Goal: Task Accomplishment & Management: Manage account settings

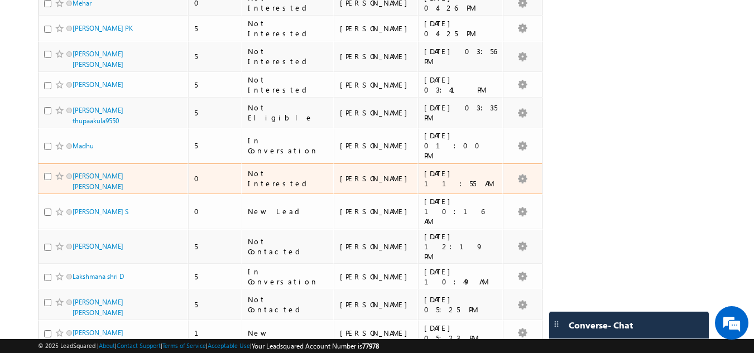
scroll to position [2400, 0]
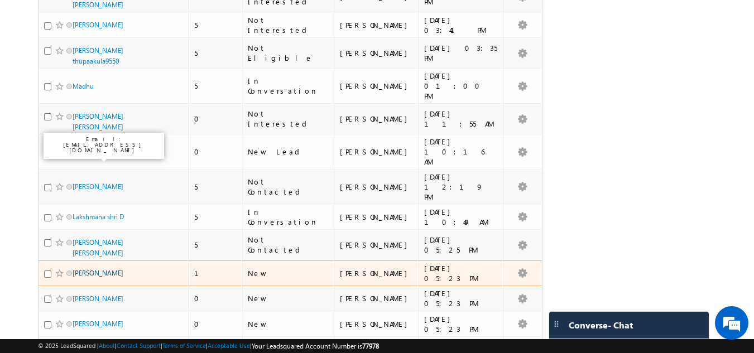
click at [89, 269] on link "[PERSON_NAME]" at bounding box center [98, 273] width 51 height 8
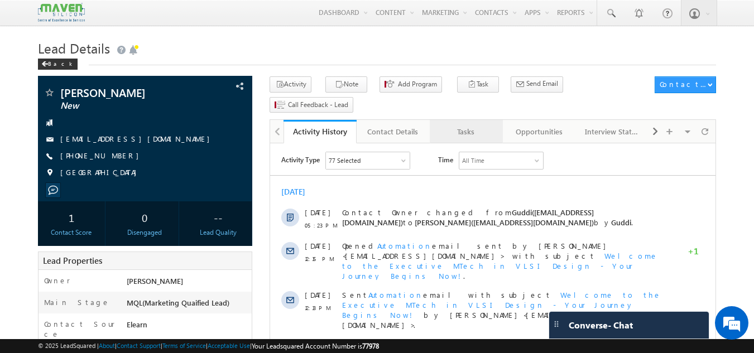
click at [458, 120] on link "Tasks" at bounding box center [466, 131] width 73 height 23
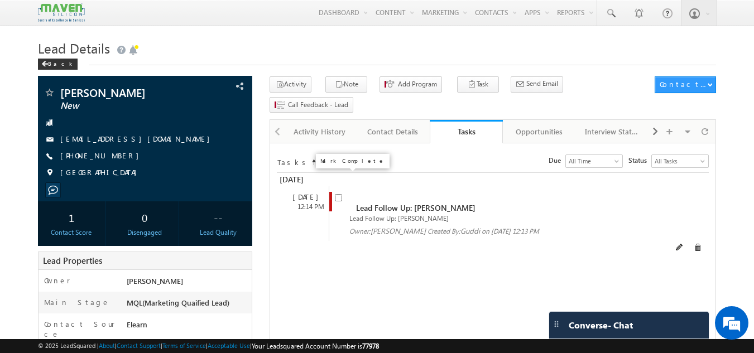
click at [337, 194] on input "checkbox" at bounding box center [338, 197] width 7 height 7
checkbox input "false"
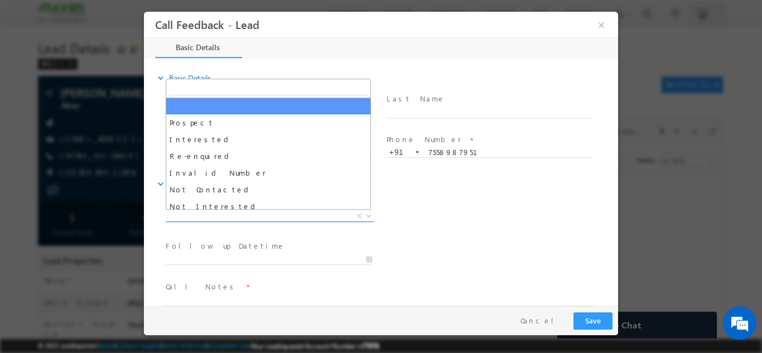
click at [283, 210] on span "X" at bounding box center [270, 215] width 208 height 11
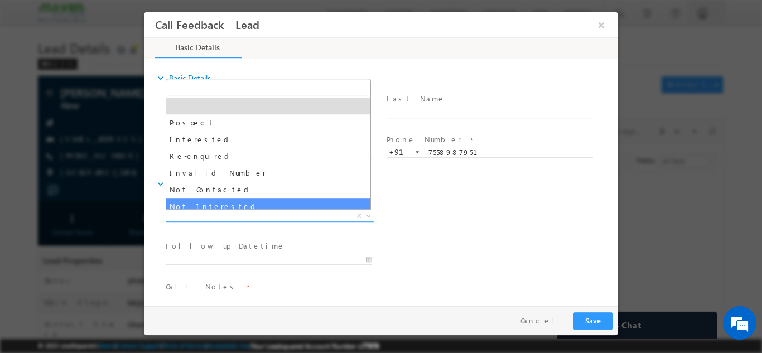
select select "Not Interested"
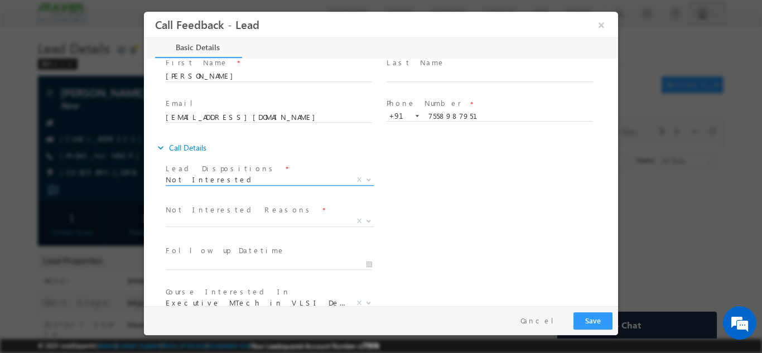
scroll to position [56, 0]
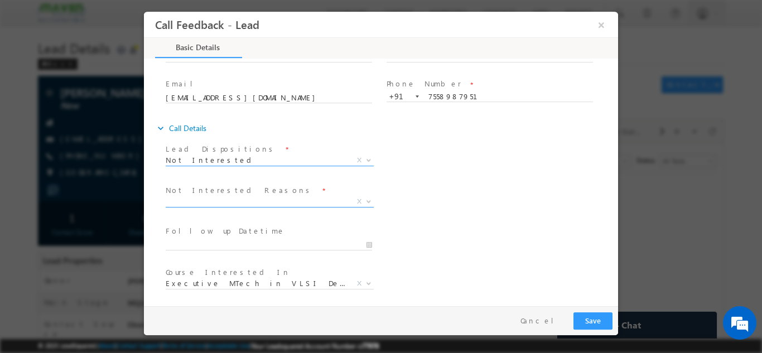
click at [265, 202] on span "X" at bounding box center [270, 201] width 208 height 11
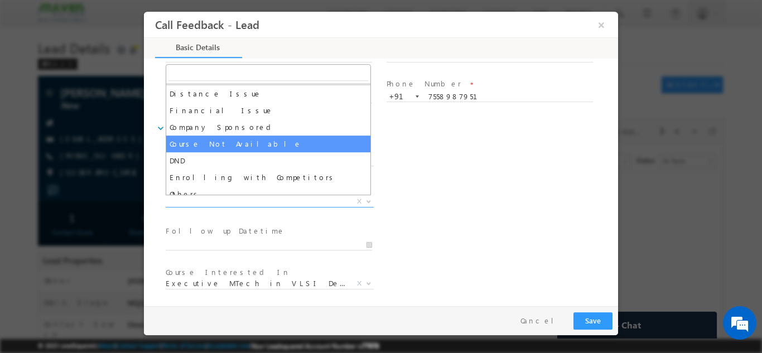
scroll to position [22, 0]
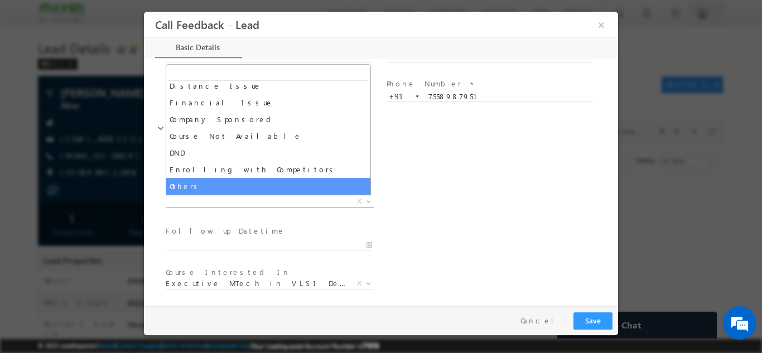
select select "Others"
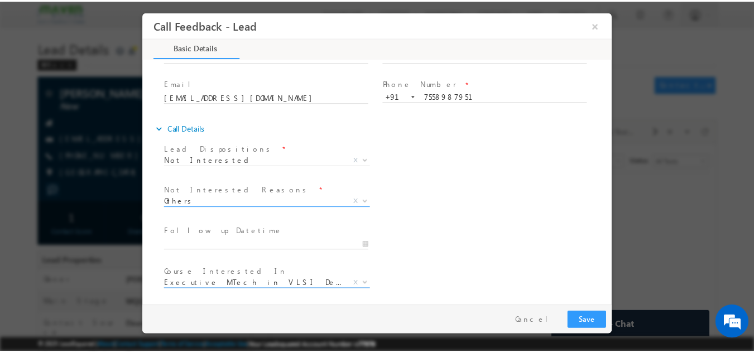
scroll to position [100, 0]
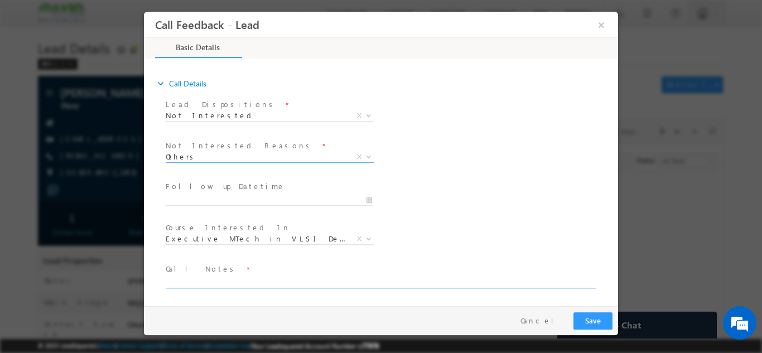
click at [275, 280] on textarea at bounding box center [380, 281] width 429 height 13
type textarea "Not looking for any program."
click at [585, 323] on button "Save" at bounding box center [593, 320] width 39 height 17
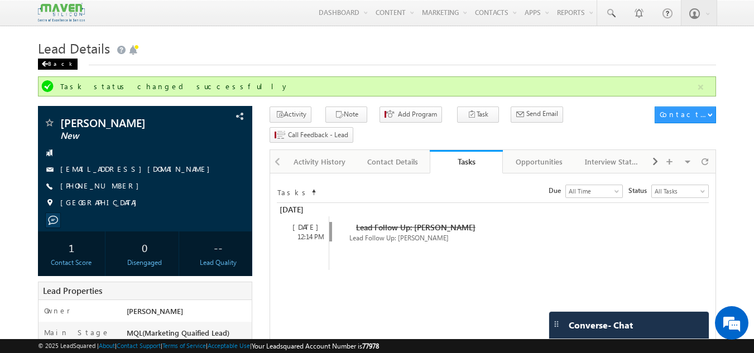
click at [57, 65] on div "Back" at bounding box center [58, 64] width 40 height 11
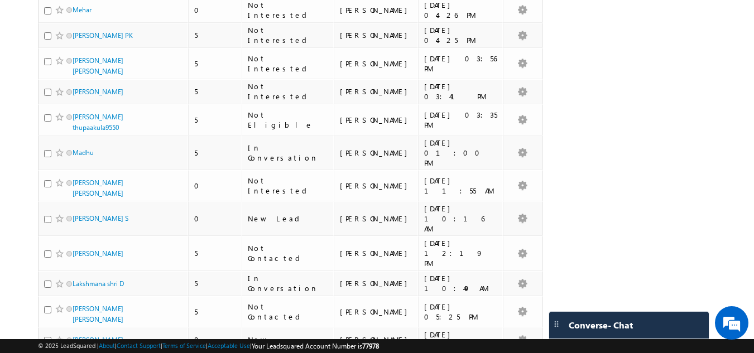
scroll to position [2433, 0]
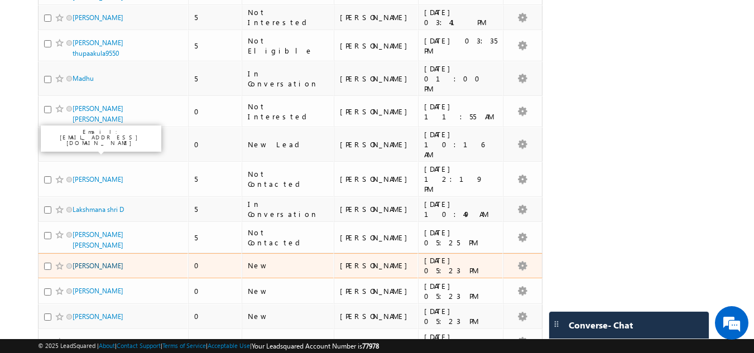
click at [95, 262] on link "Ravi Kumar" at bounding box center [98, 266] width 51 height 8
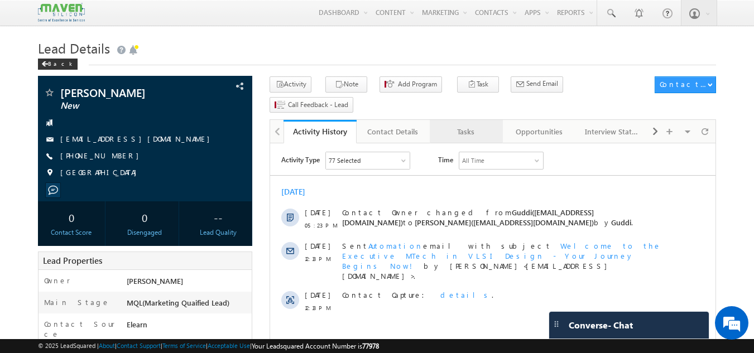
click at [473, 125] on div "Tasks" at bounding box center [466, 131] width 54 height 13
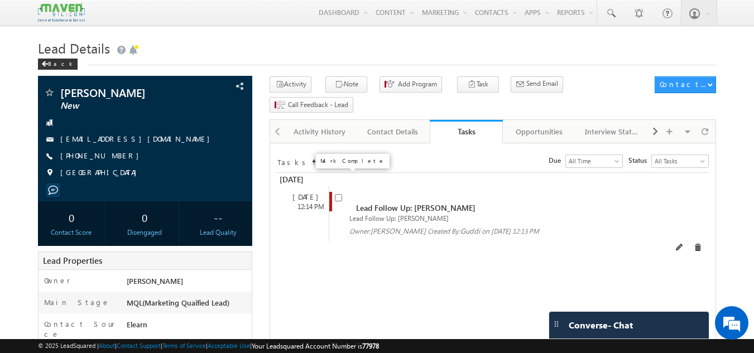
click at [337, 194] on input "checkbox" at bounding box center [338, 197] width 7 height 7
checkbox input "false"
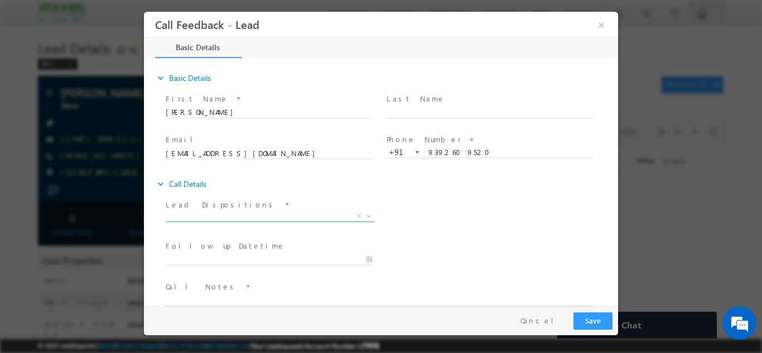
click at [235, 219] on span "X" at bounding box center [270, 215] width 208 height 11
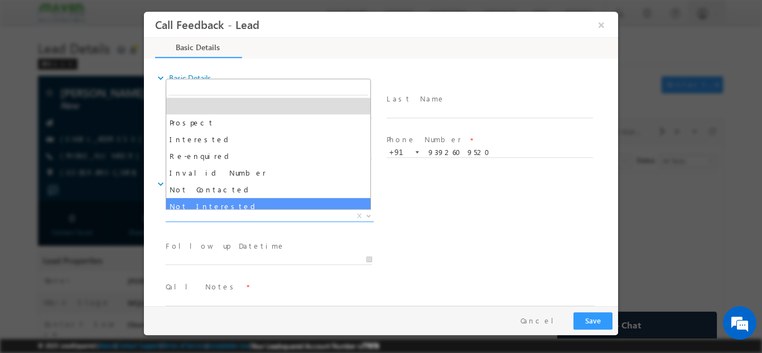
scroll to position [56, 0]
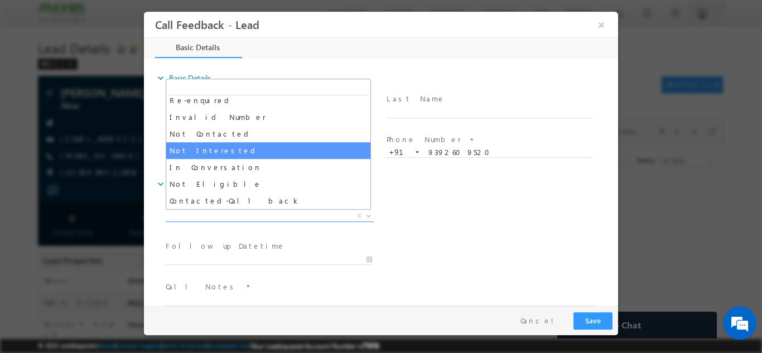
select select "Not Interested"
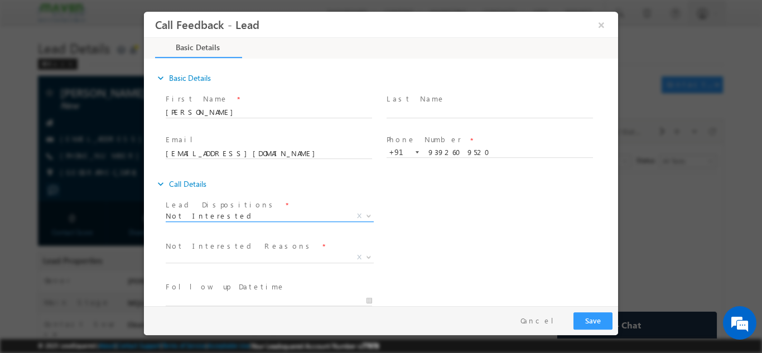
click at [259, 221] on span at bounding box center [270, 221] width 208 height 1
click at [262, 217] on span "Not Interested" at bounding box center [256, 215] width 181 height 10
click at [232, 256] on span "X" at bounding box center [270, 257] width 208 height 11
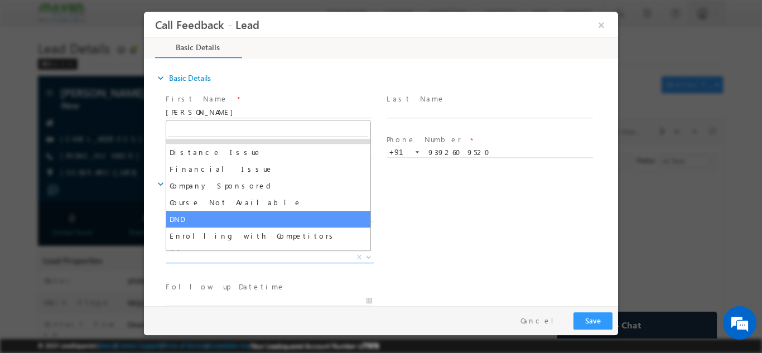
scroll to position [22, 0]
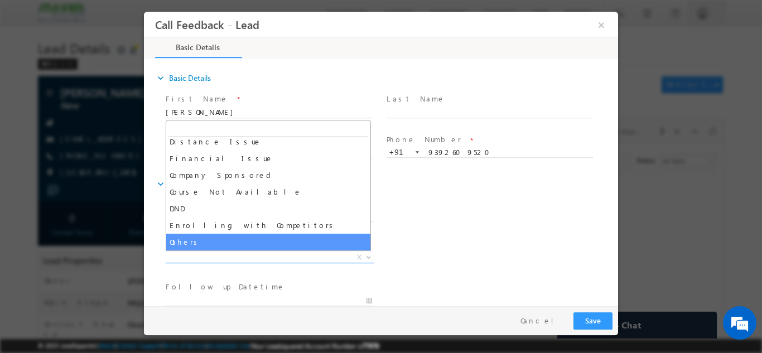
select select "Others"
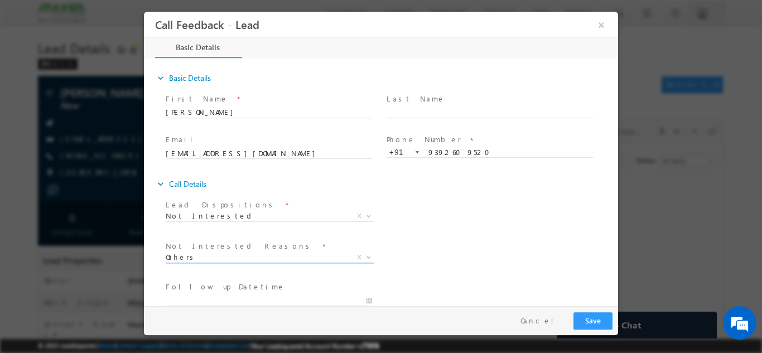
scroll to position [100, 0]
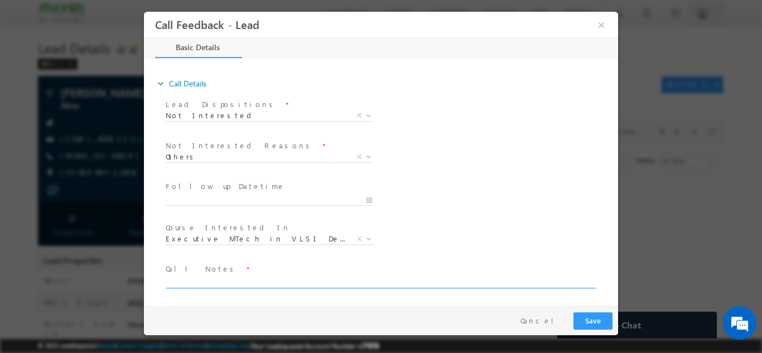
click at [191, 278] on textarea at bounding box center [380, 281] width 429 height 13
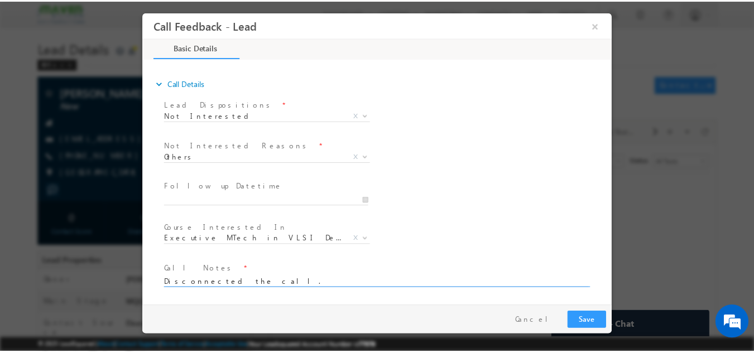
scroll to position [0, 0]
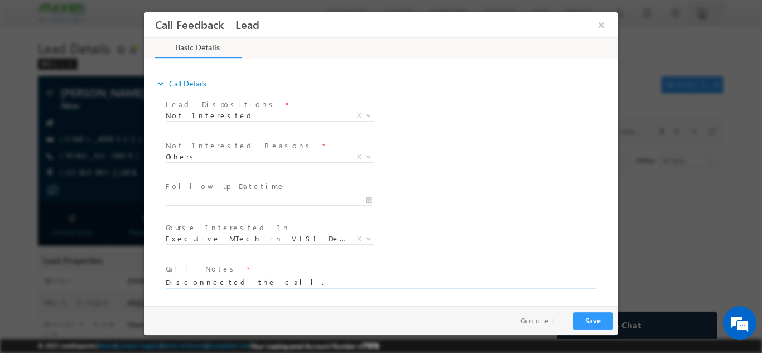
type textarea "Disconnected the call."
click at [588, 315] on button "Save" at bounding box center [593, 320] width 39 height 17
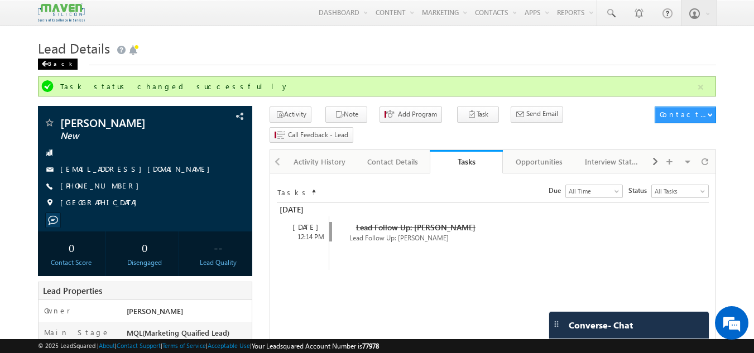
click at [44, 68] on div "Back" at bounding box center [58, 64] width 40 height 11
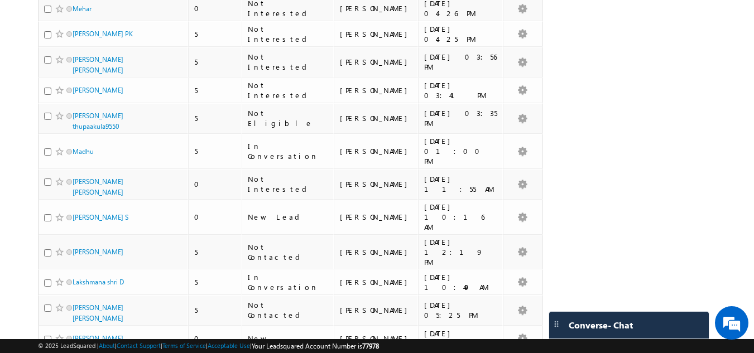
scroll to position [2433, 0]
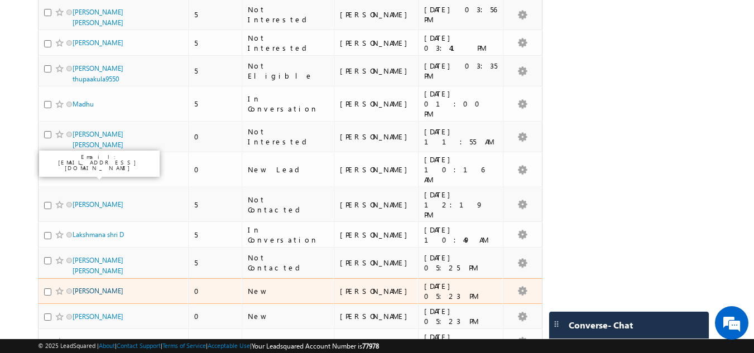
click at [83, 287] on link "[PERSON_NAME]" at bounding box center [98, 291] width 51 height 8
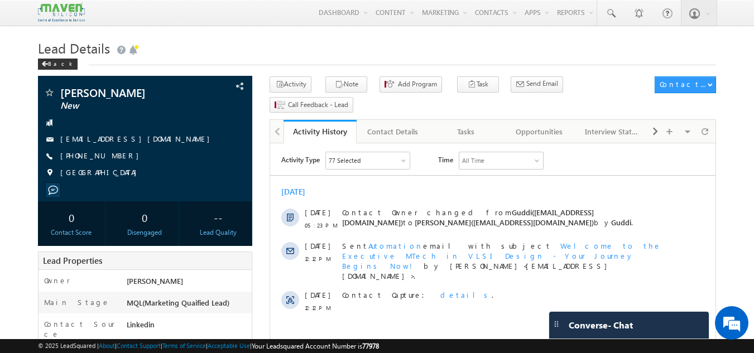
click at [147, 50] on h1 "Lead Details" at bounding box center [377, 47] width 679 height 22
